Goal: Task Accomplishment & Management: Complete application form

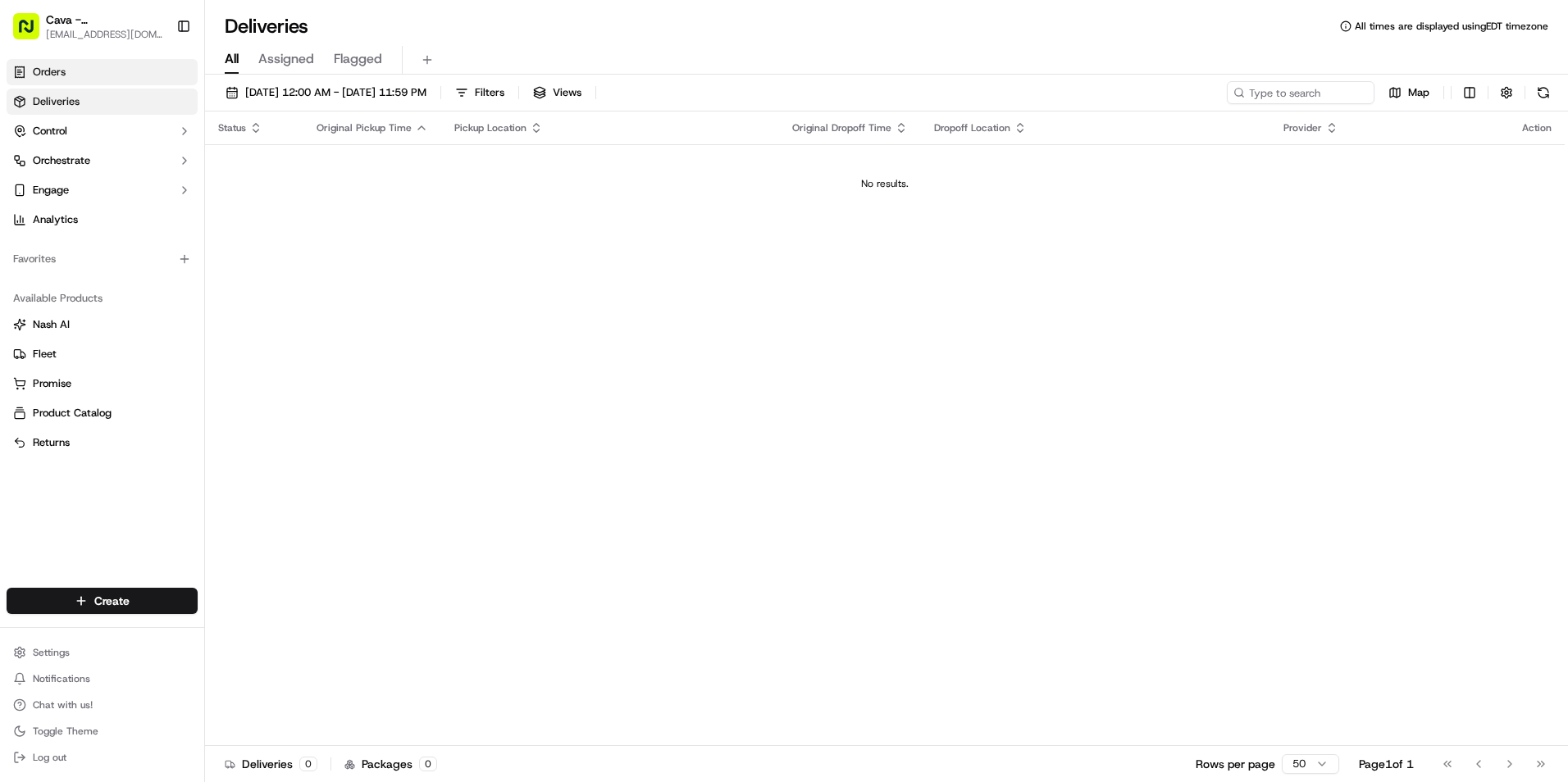
click at [48, 71] on span "Orders" at bounding box center [49, 72] width 33 height 14
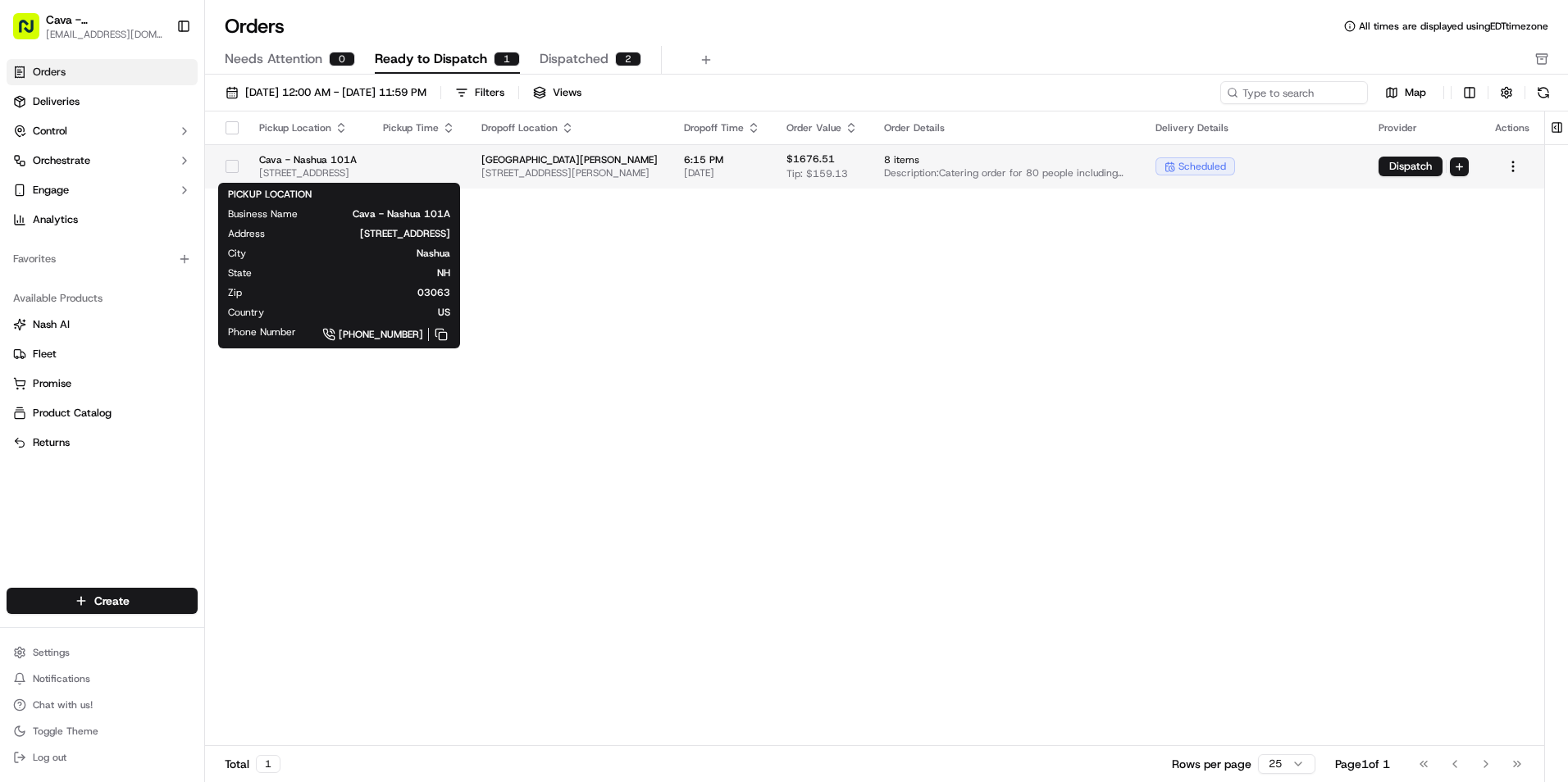
click at [357, 155] on span "Cava - Nashua 101A" at bounding box center [308, 160] width 98 height 13
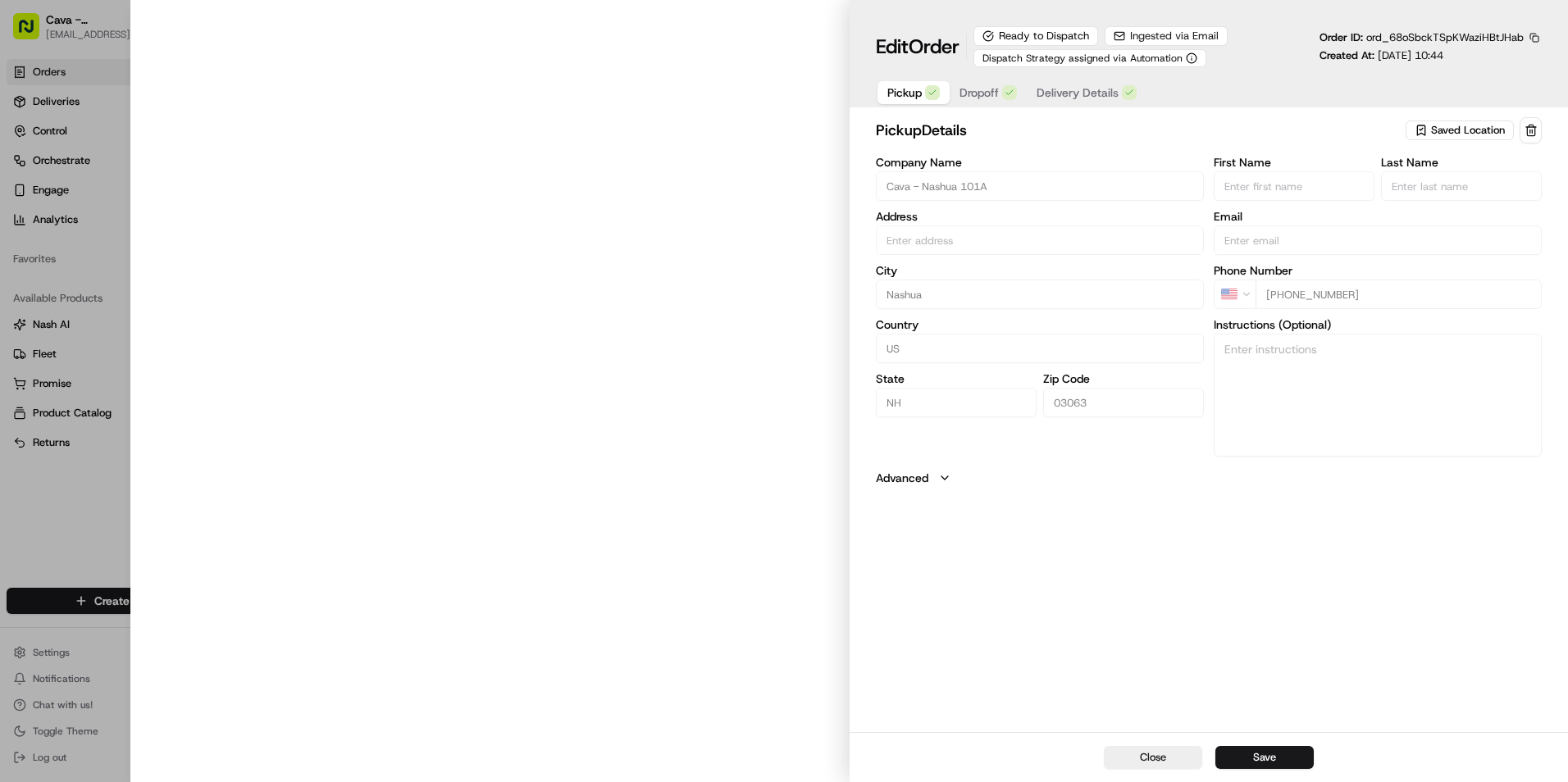
type input "[STREET_ADDRESS]"
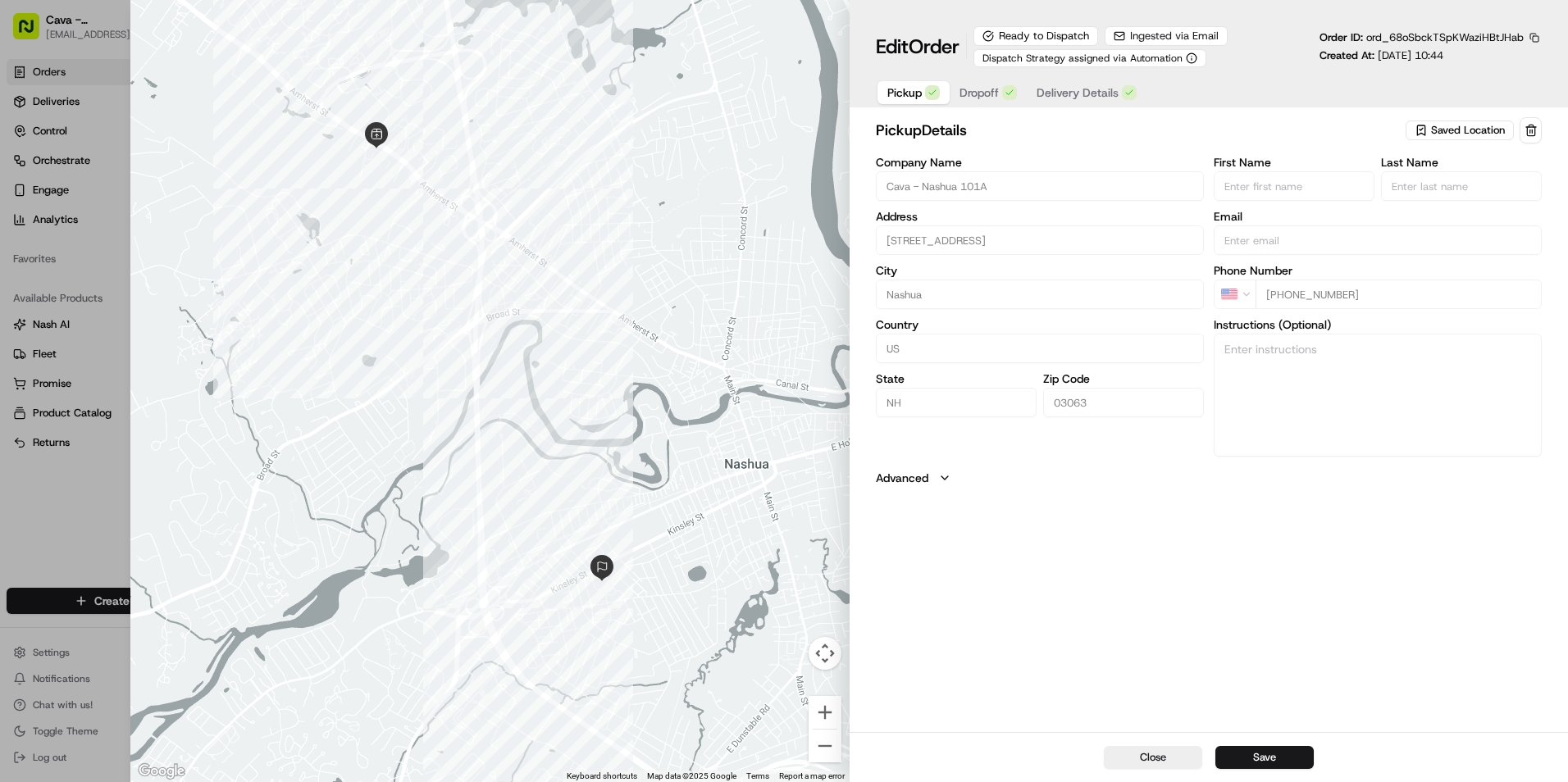
click at [925, 94] on div "button" at bounding box center [932, 92] width 14 height 14
click at [951, 474] on icon "button" at bounding box center [945, 478] width 13 height 13
click at [972, 95] on span "Dropoff" at bounding box center [979, 92] width 39 height 16
click at [1061, 95] on span "Delivery Details" at bounding box center [1078, 92] width 82 height 16
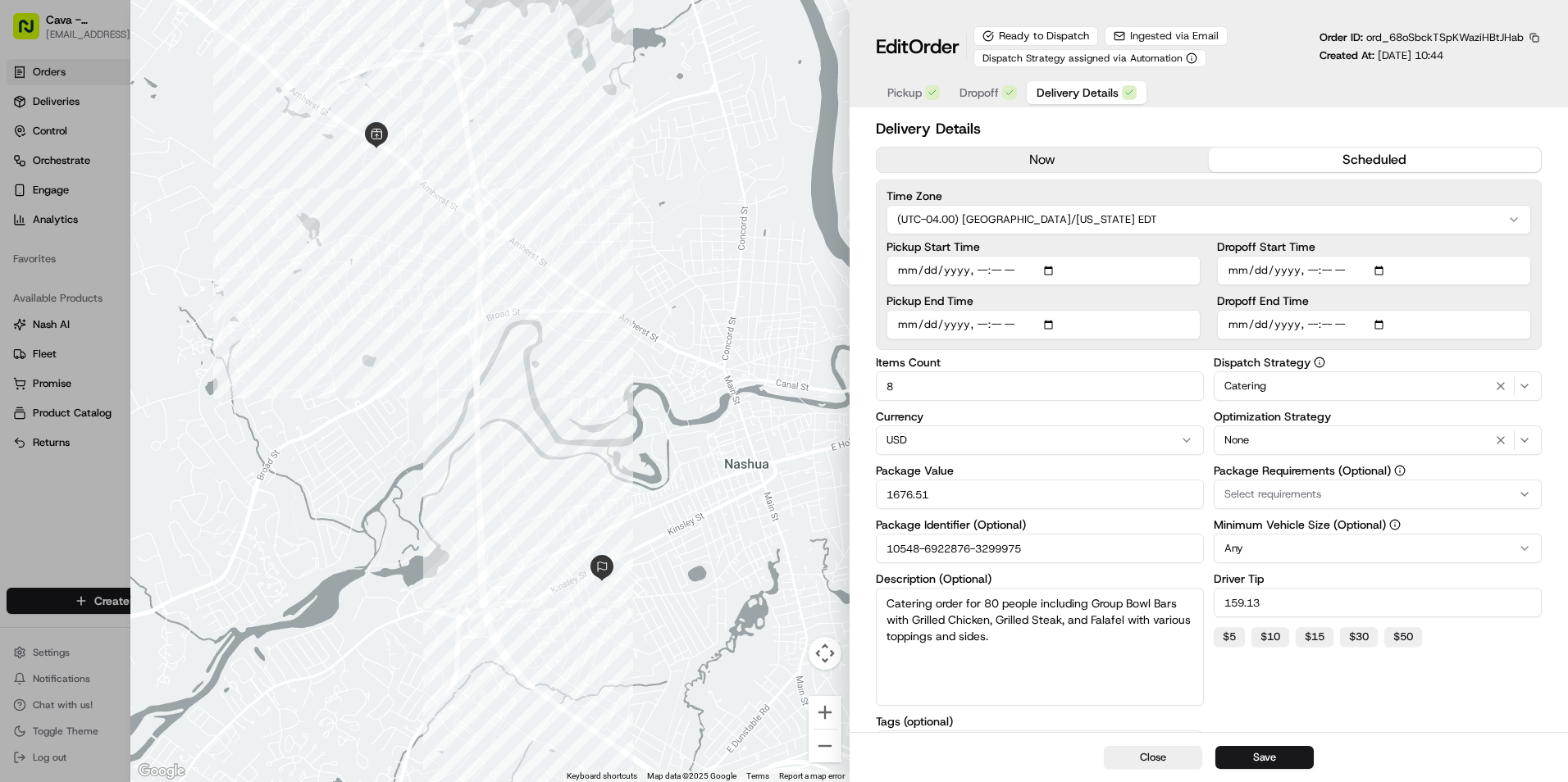
type input "1"
click at [37, 71] on div at bounding box center [784, 391] width 1568 height 782
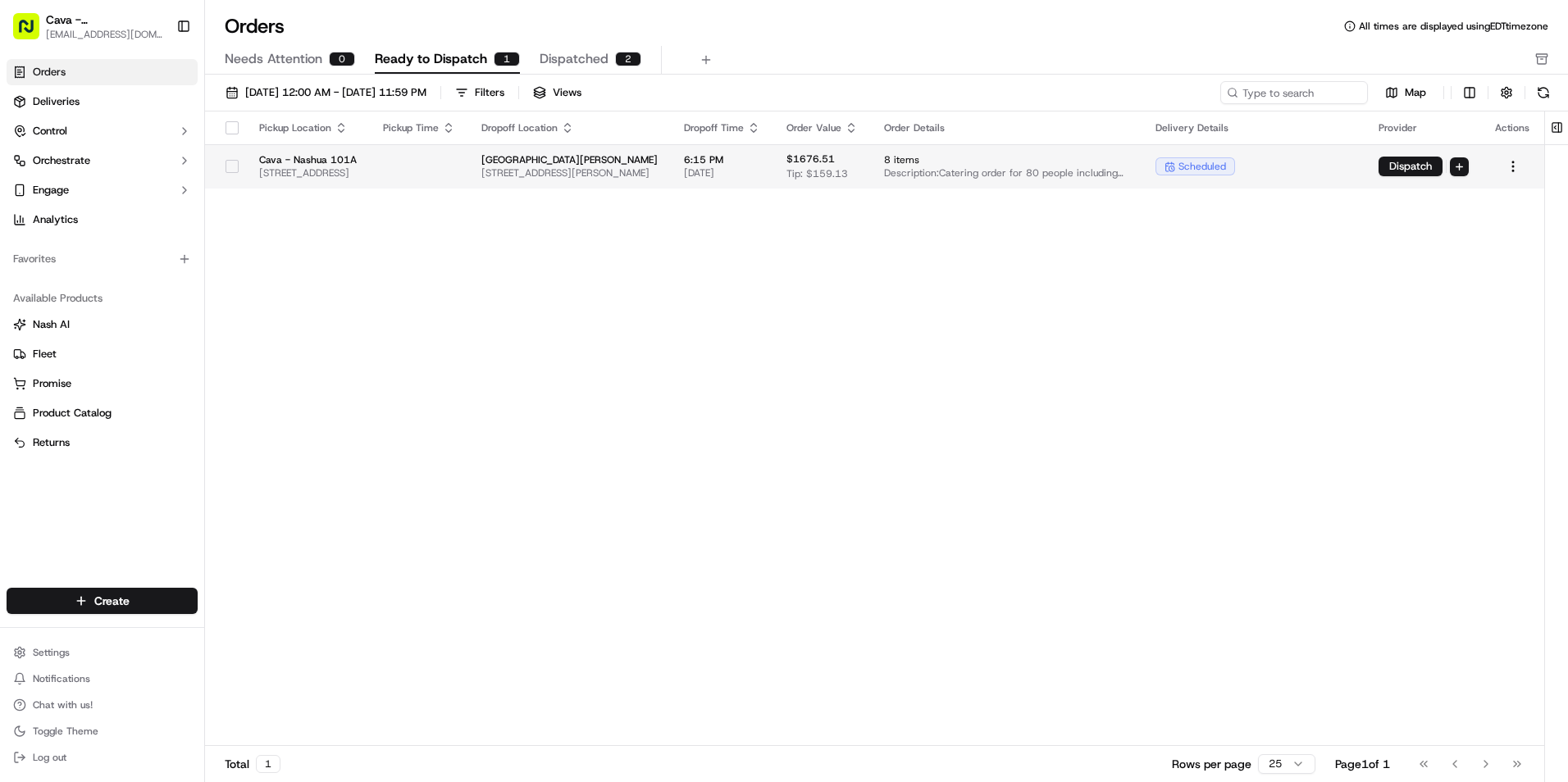
click at [622, 169] on span "[STREET_ADDRESS][PERSON_NAME]" at bounding box center [569, 173] width 176 height 13
